Goal: Transaction & Acquisition: Obtain resource

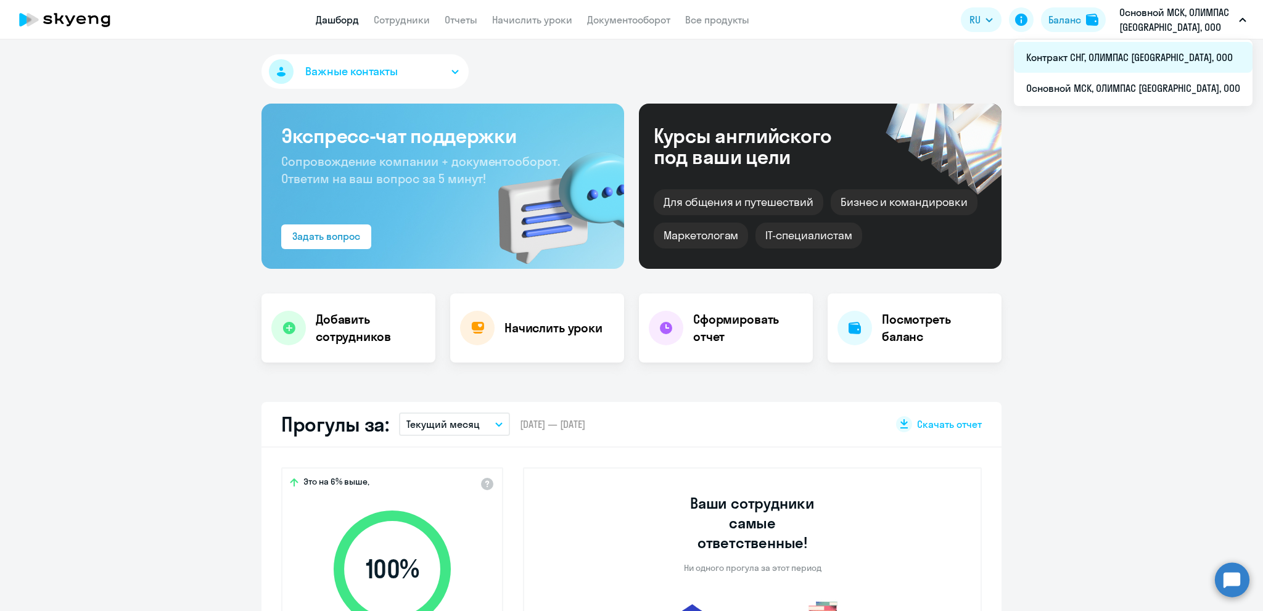
click at [1140, 49] on li "Контракт СНГ, ОЛИМПАС [GEOGRAPHIC_DATA], ООО" at bounding box center [1133, 57] width 239 height 31
click at [715, 332] on h4 "Сформировать отчет" at bounding box center [748, 328] width 110 height 35
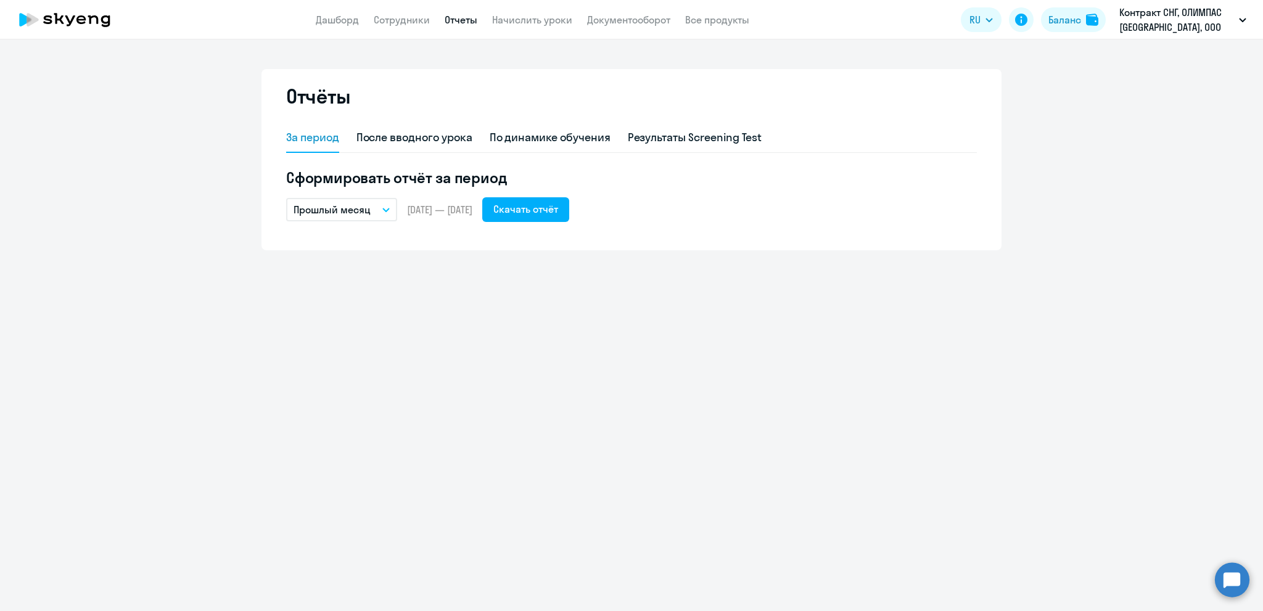
click at [383, 208] on icon "button" at bounding box center [385, 210] width 7 height 4
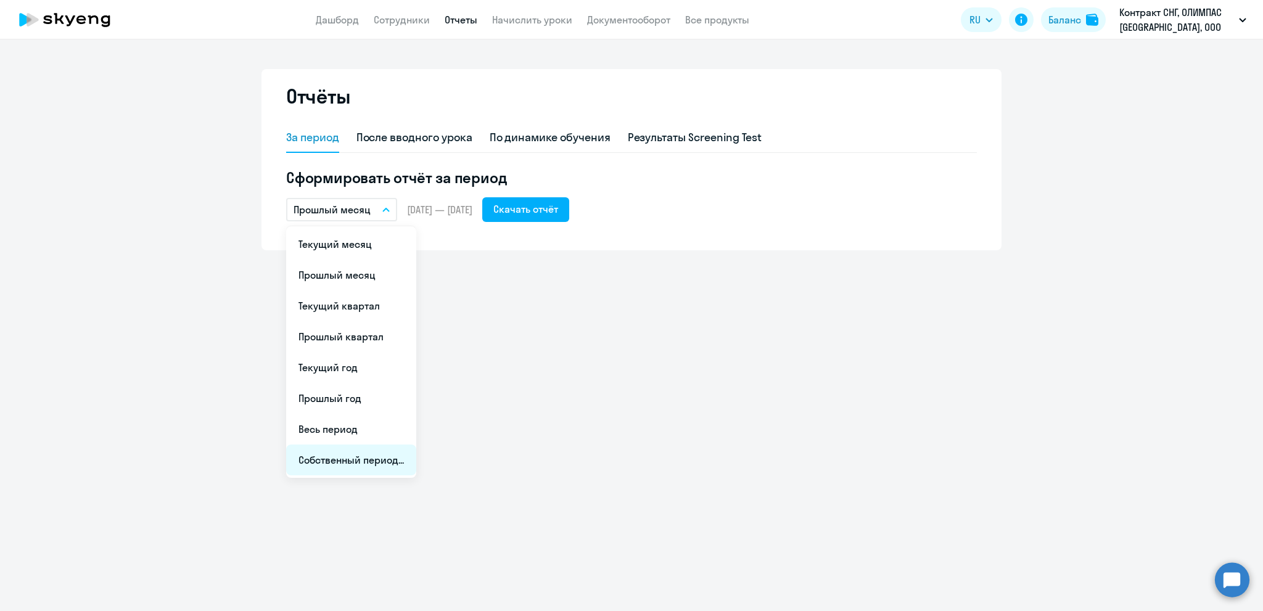
click at [329, 460] on li "Собственный период..." at bounding box center [351, 460] width 130 height 31
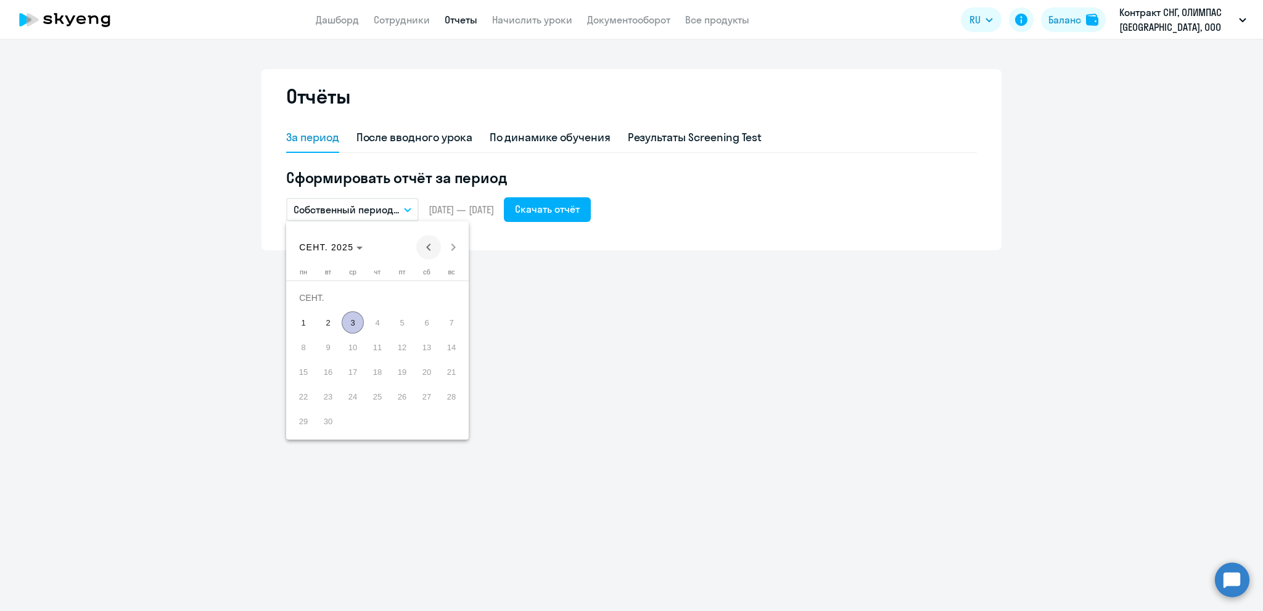
click at [422, 244] on span "Previous month" at bounding box center [428, 247] width 25 height 25
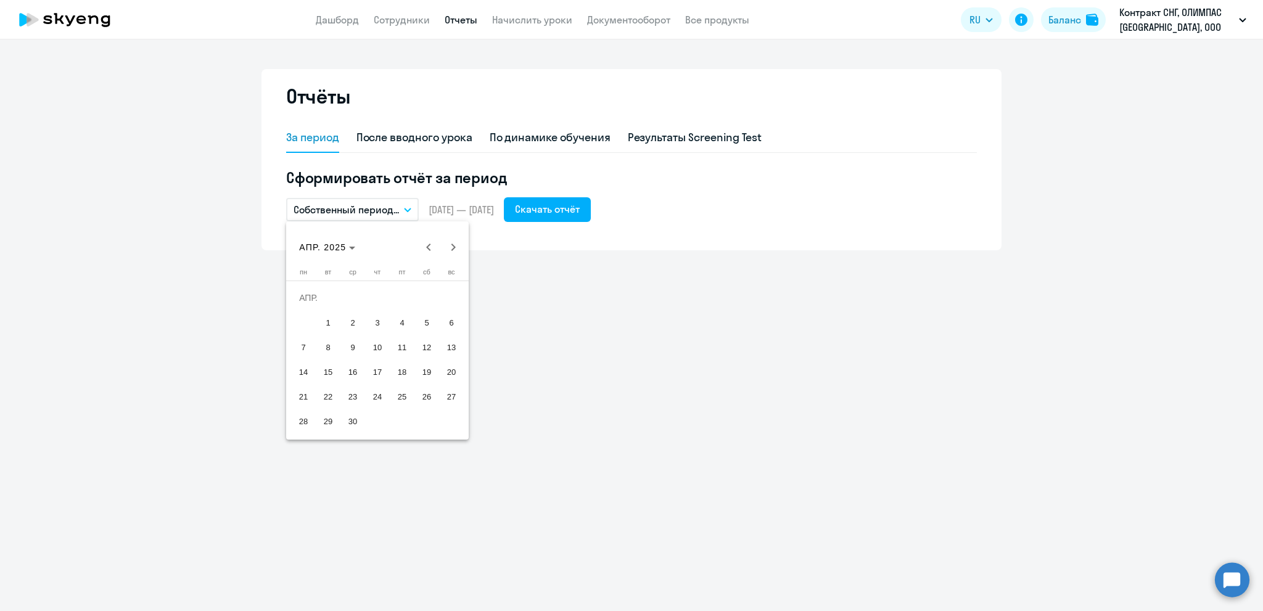
click at [332, 321] on span "1" at bounding box center [328, 322] width 22 height 22
click at [649, 305] on div at bounding box center [631, 305] width 1263 height 611
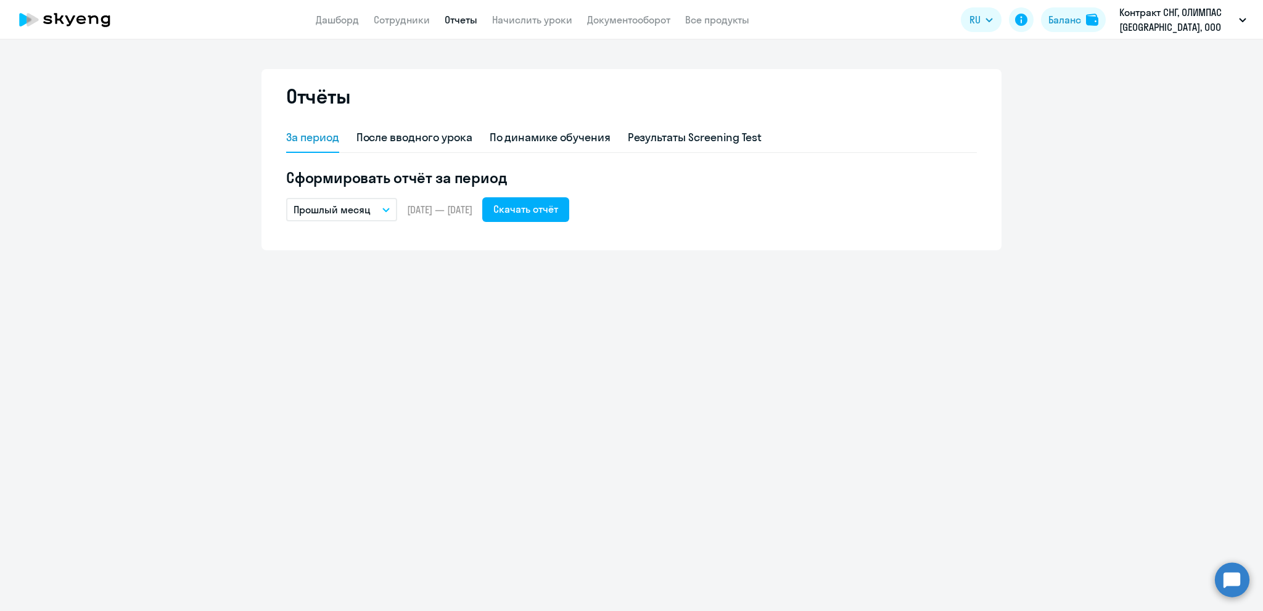
click at [387, 211] on icon "button" at bounding box center [386, 209] width 6 height 3
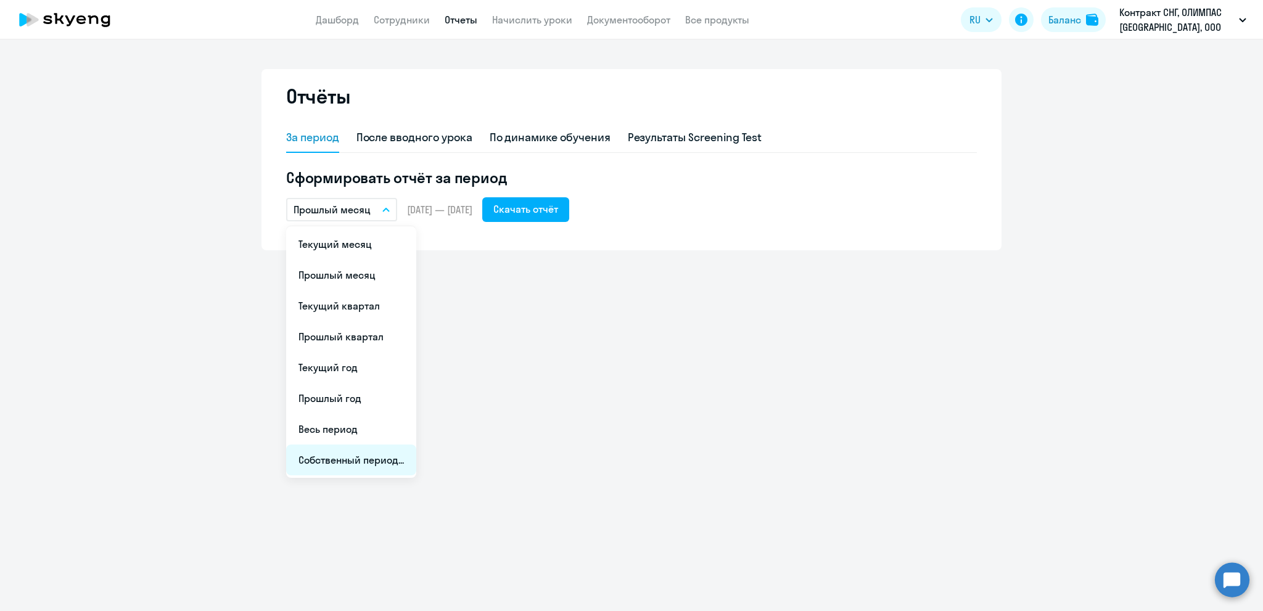
click at [355, 467] on li "Собственный период..." at bounding box center [351, 460] width 130 height 31
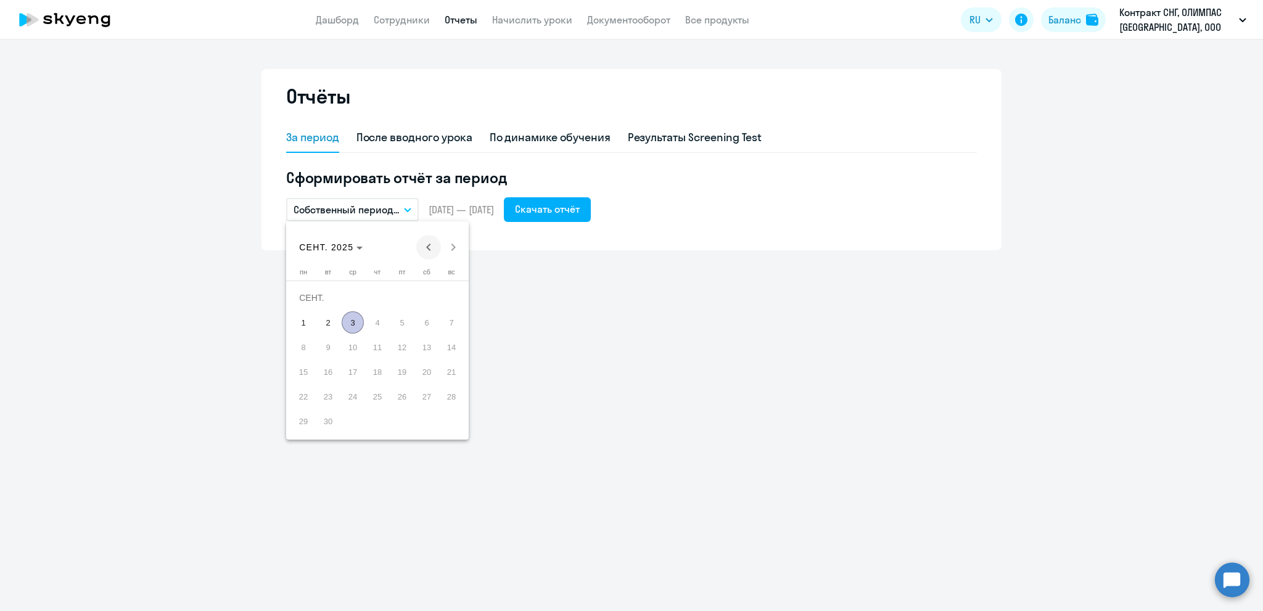
click at [425, 245] on span "Previous month" at bounding box center [428, 247] width 25 height 25
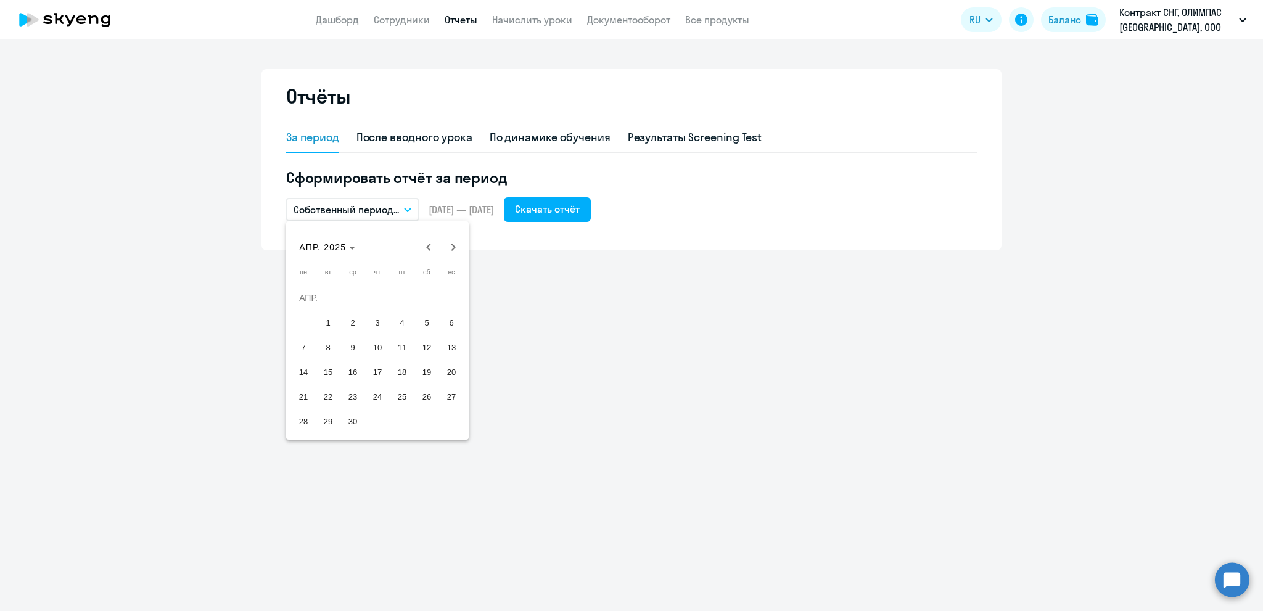
click at [335, 321] on span "1" at bounding box center [328, 322] width 22 height 22
click at [333, 321] on span "1" at bounding box center [328, 322] width 22 height 22
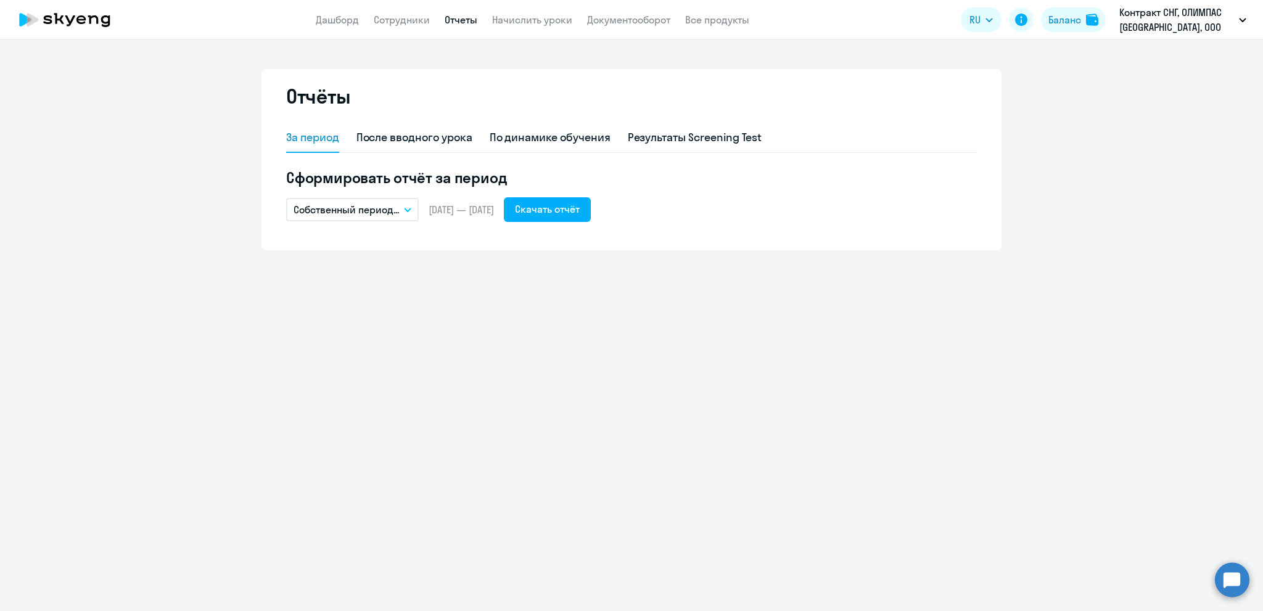
click at [407, 208] on icon "button" at bounding box center [407, 210] width 7 height 4
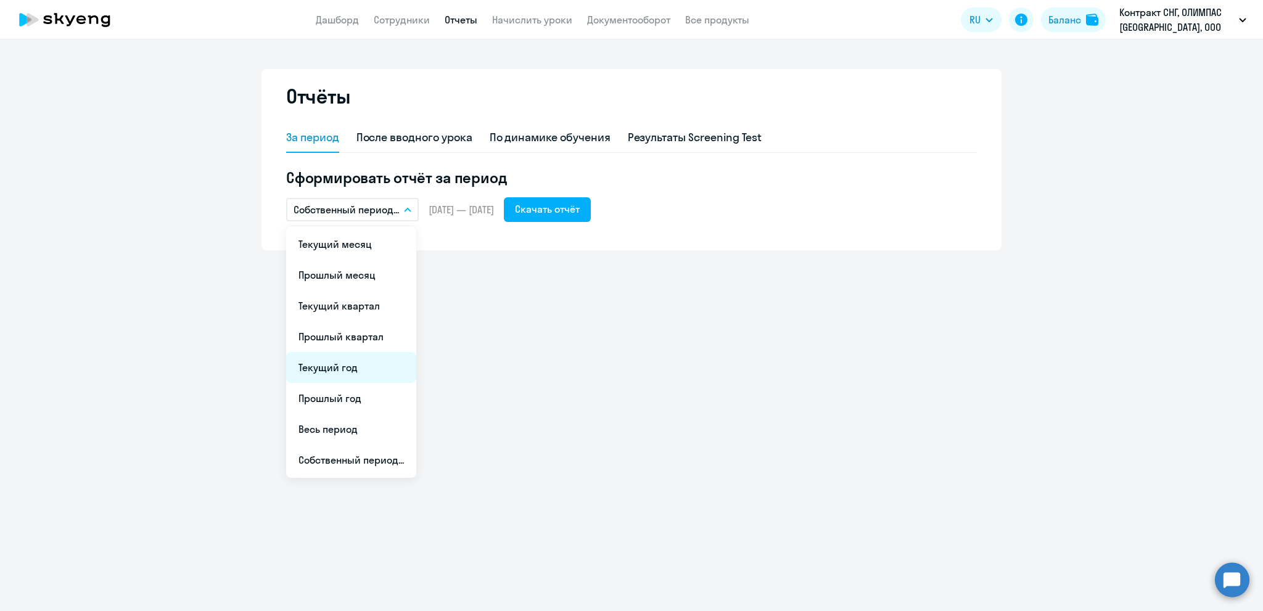
click at [379, 366] on li "Текущий год" at bounding box center [351, 367] width 130 height 31
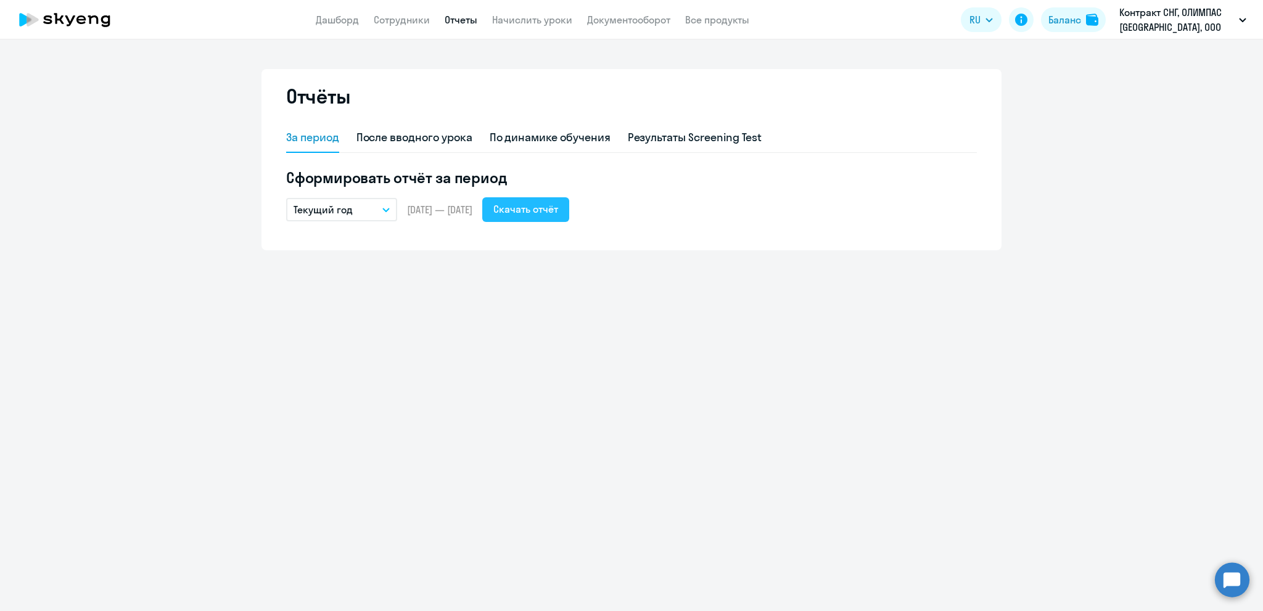
click at [558, 208] on div "Скачать отчёт" at bounding box center [525, 209] width 65 height 15
click at [552, 210] on div "Скачать отчёт" at bounding box center [525, 209] width 65 height 15
